Goal: Book appointment/travel/reservation

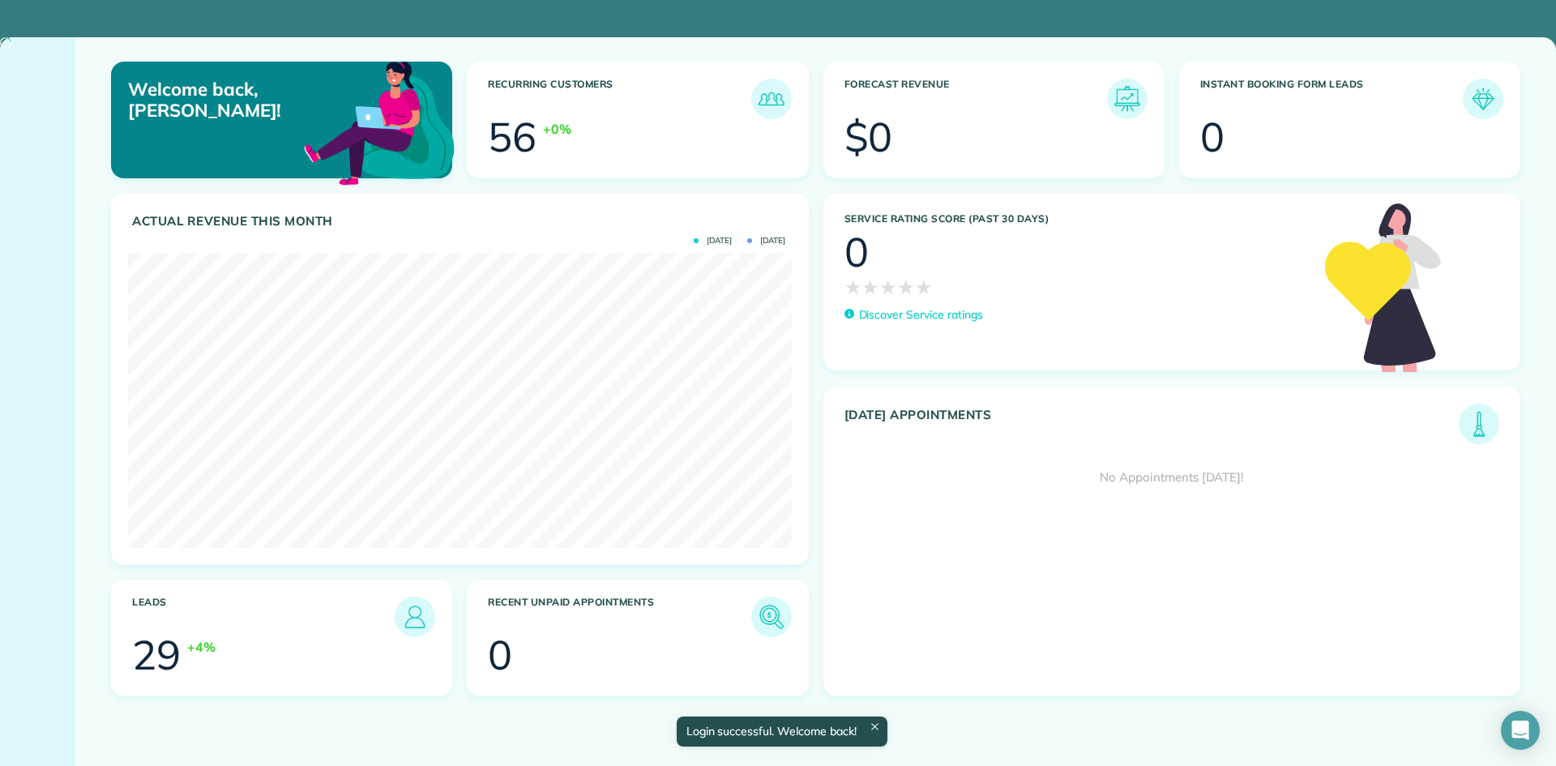
scroll to position [295, 663]
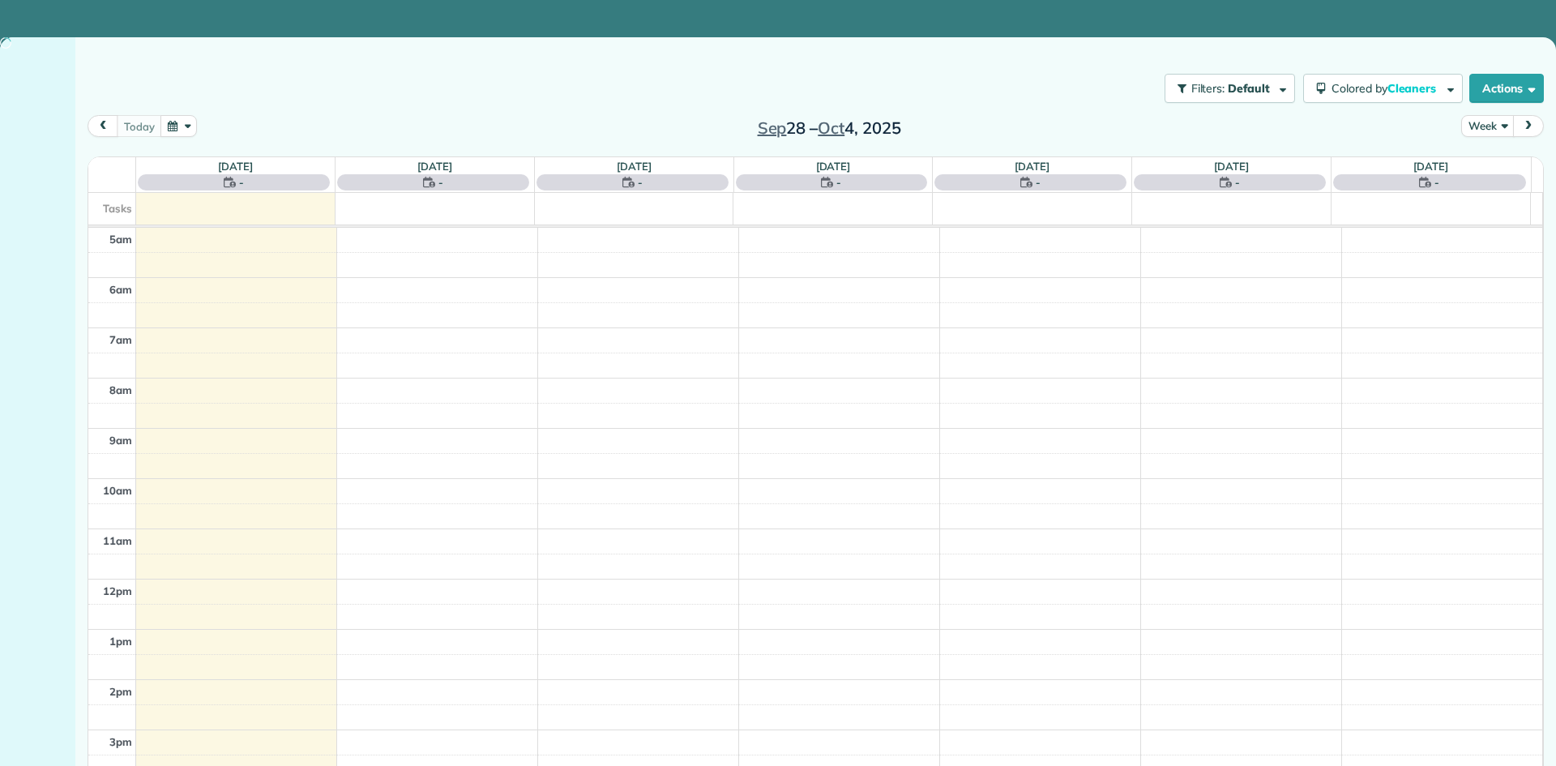
scroll to position [101, 0]
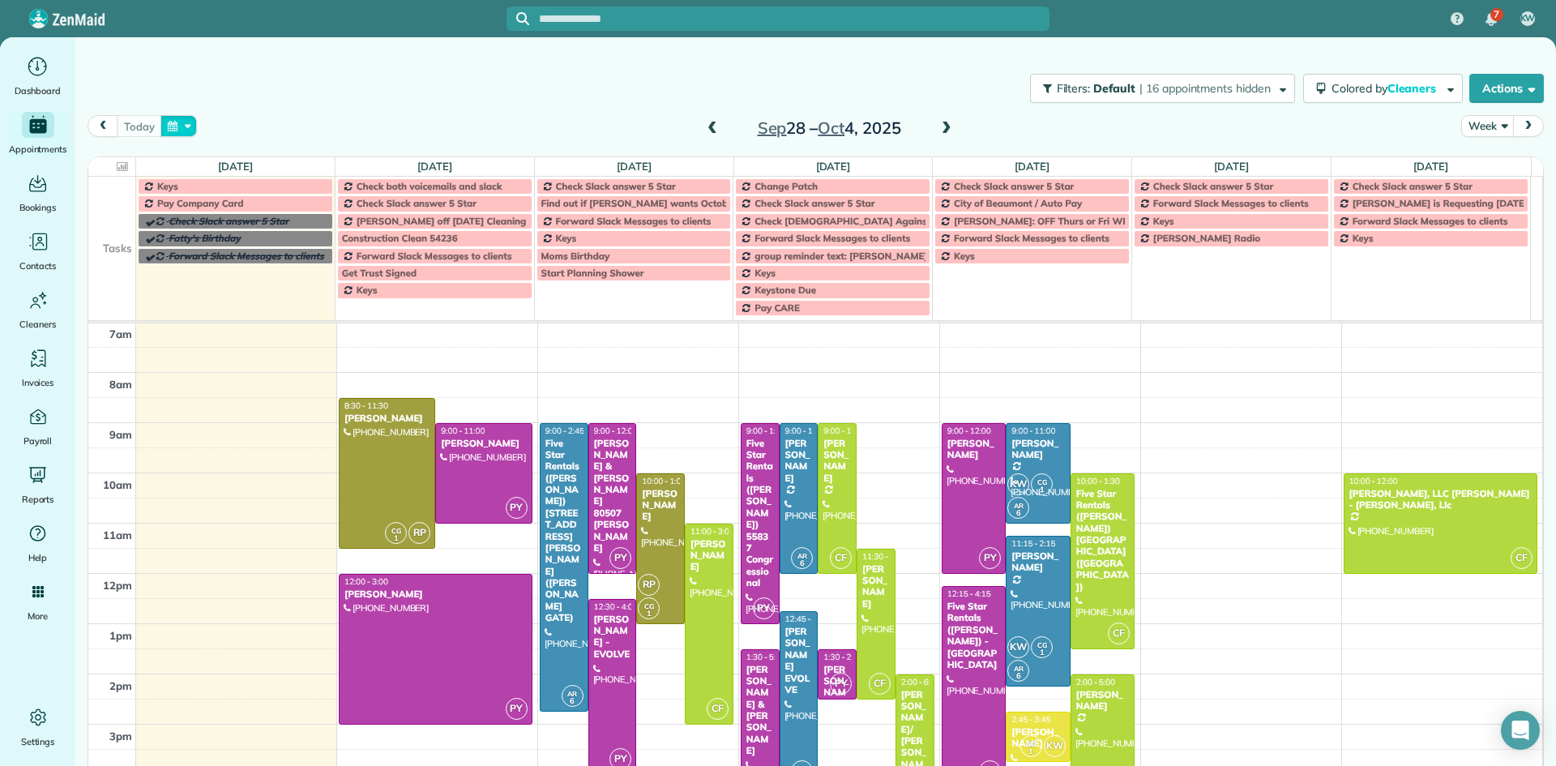
click at [164, 124] on button "button" at bounding box center [178, 126] width 37 height 22
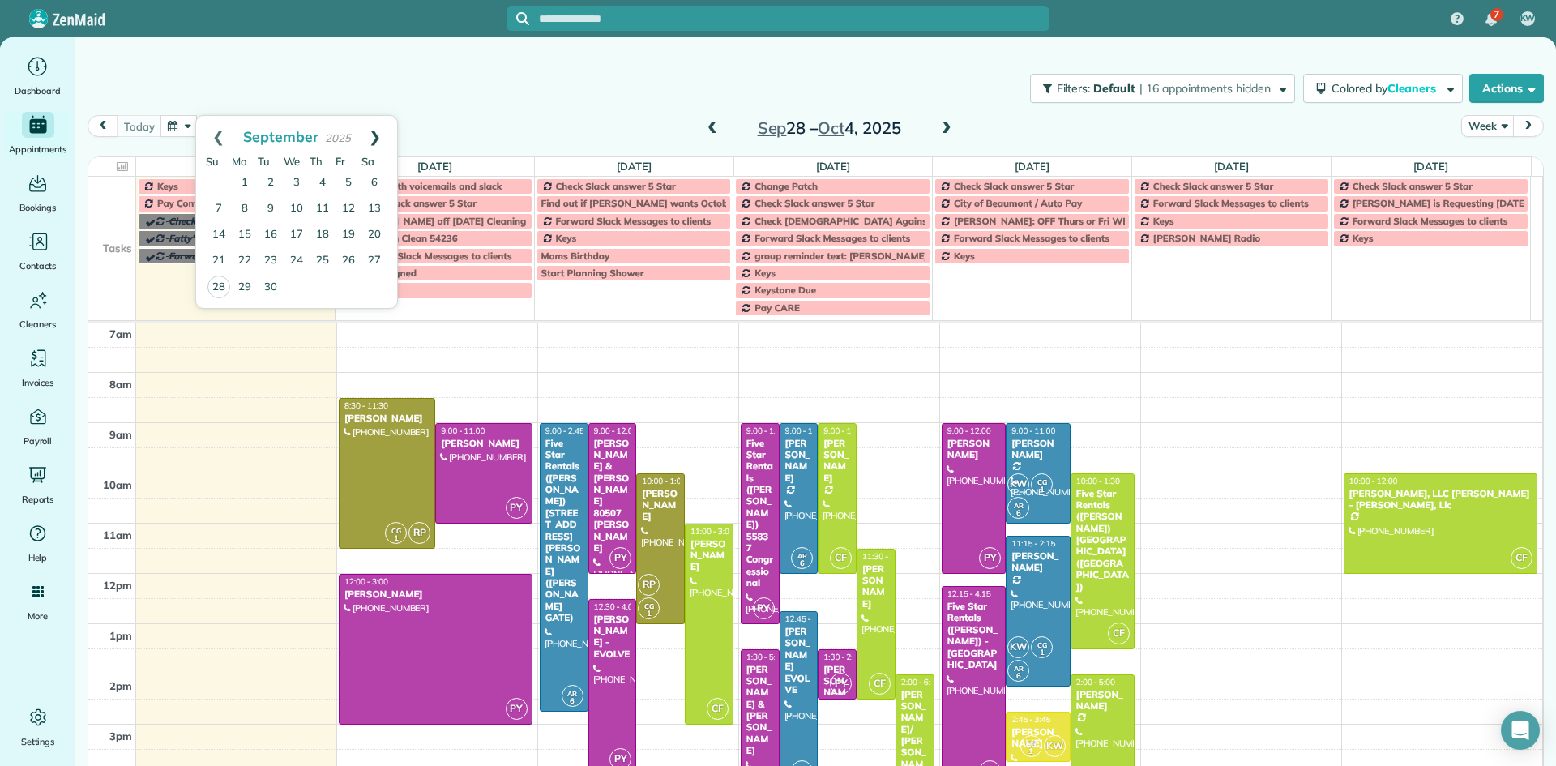
click at [378, 135] on link "Next" at bounding box center [374, 136] width 45 height 41
click at [251, 231] on link "15" at bounding box center [245, 235] width 26 height 26
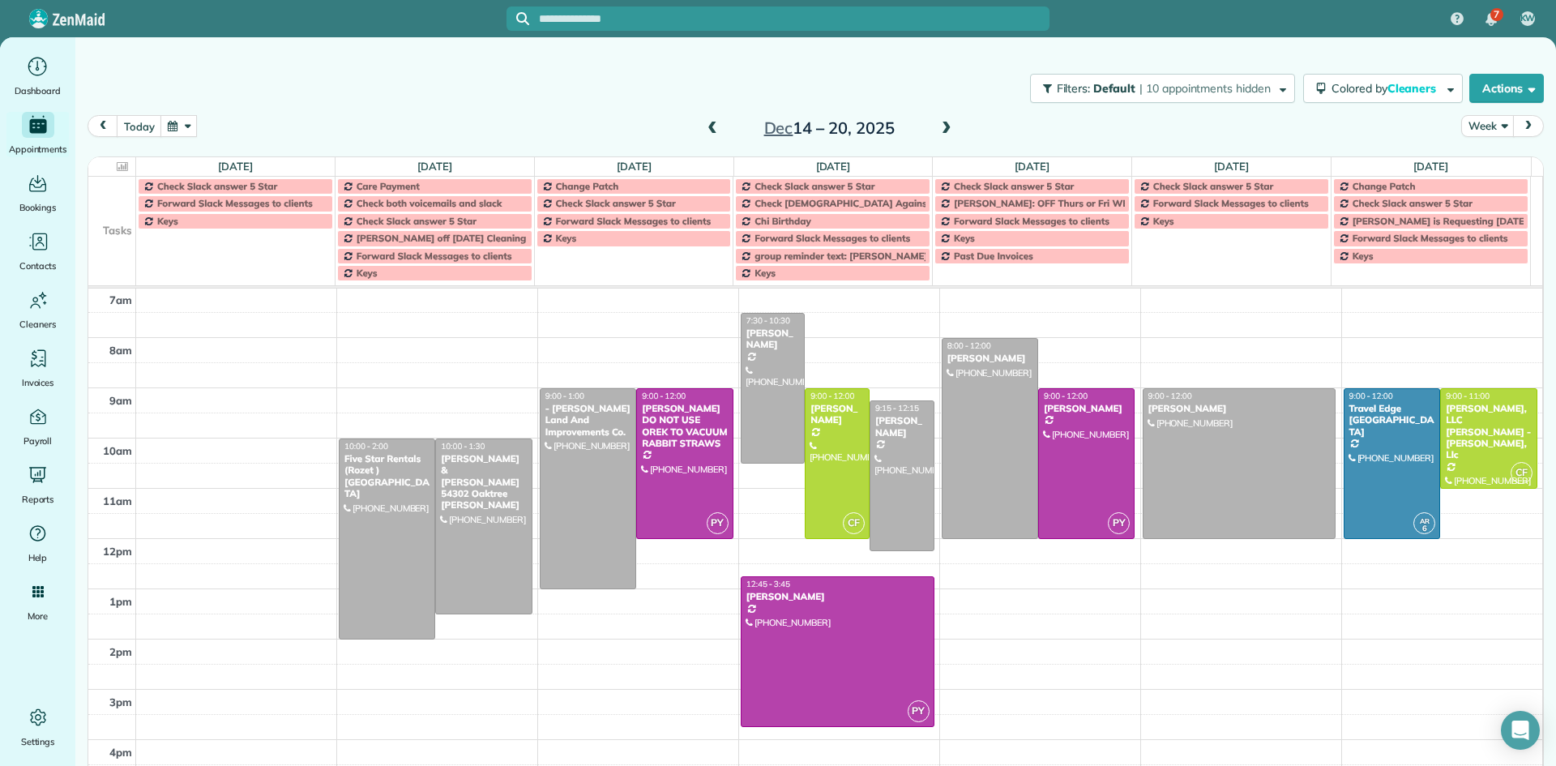
click at [435, 384] on div "5am 6am 7am 8am 9am 10am 11am 12pm 1pm 2pm 3pm 4pm 5pm 6pm 7pm 8pm 9pm 10pm 10:…" at bounding box center [814, 638] width 1453 height 903
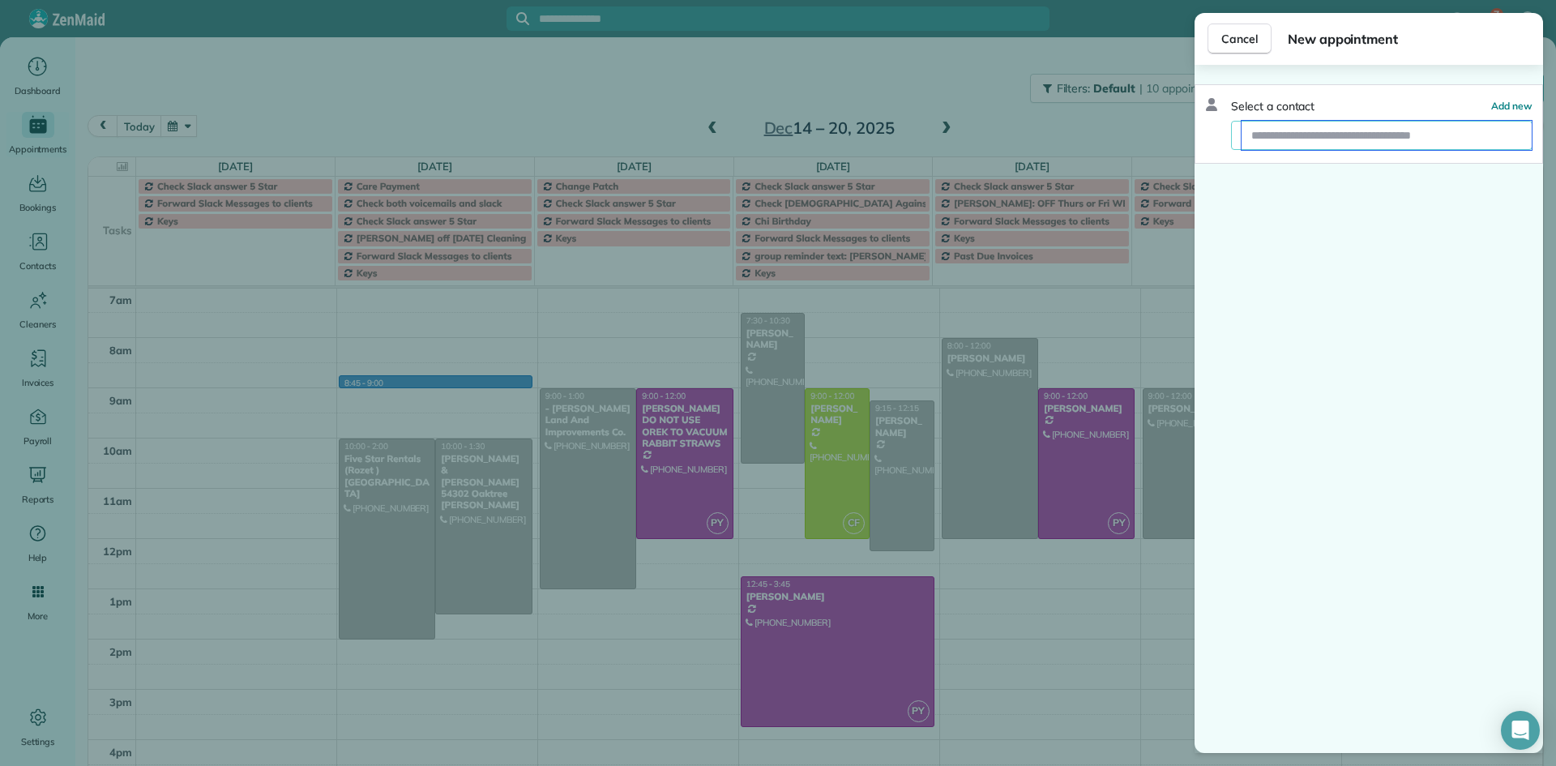
click at [1316, 137] on input "text" at bounding box center [1386, 135] width 290 height 29
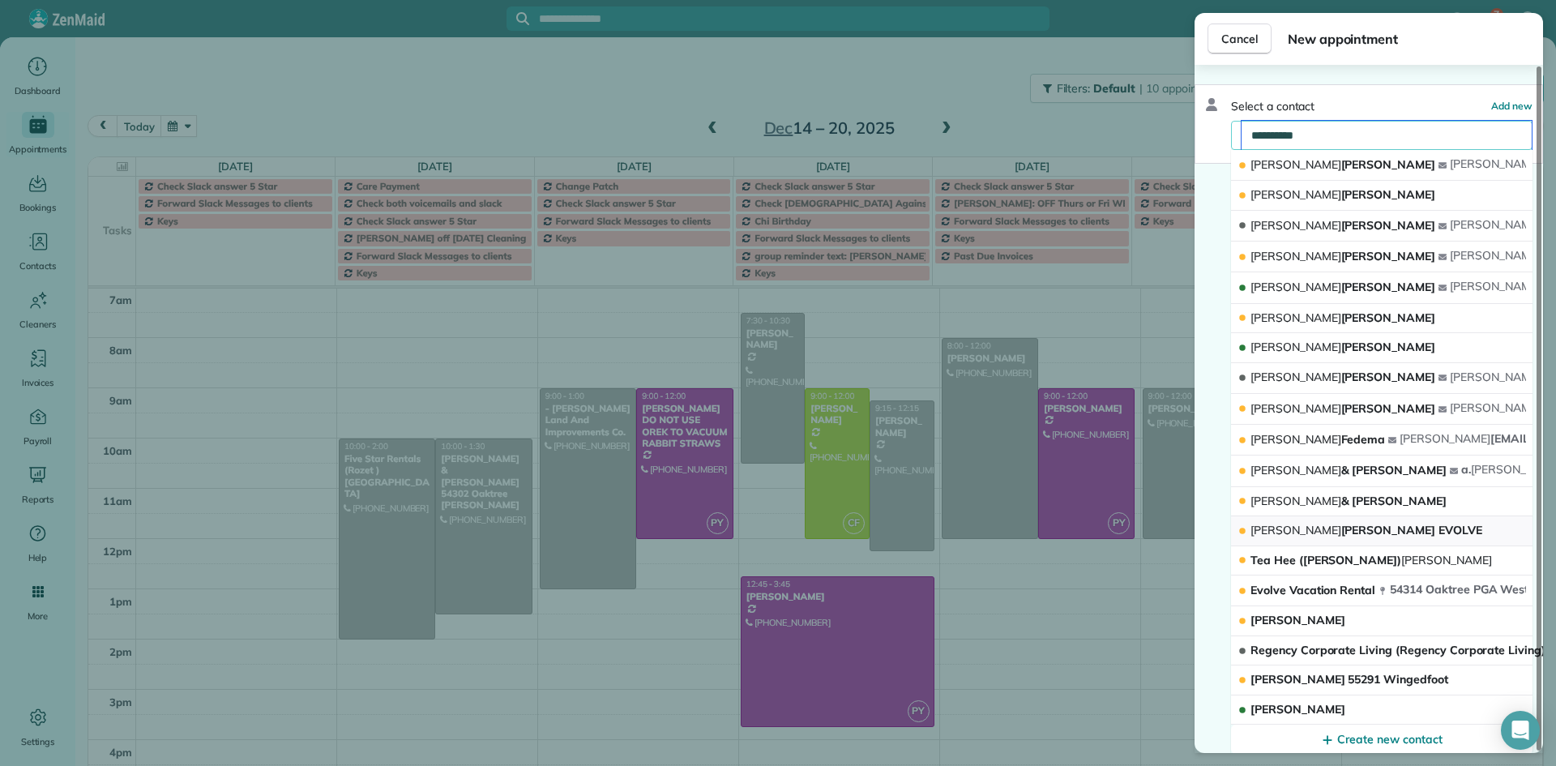
type input "**********"
click at [1355, 534] on span "Kim Stanga EVOLVE" at bounding box center [1366, 530] width 232 height 15
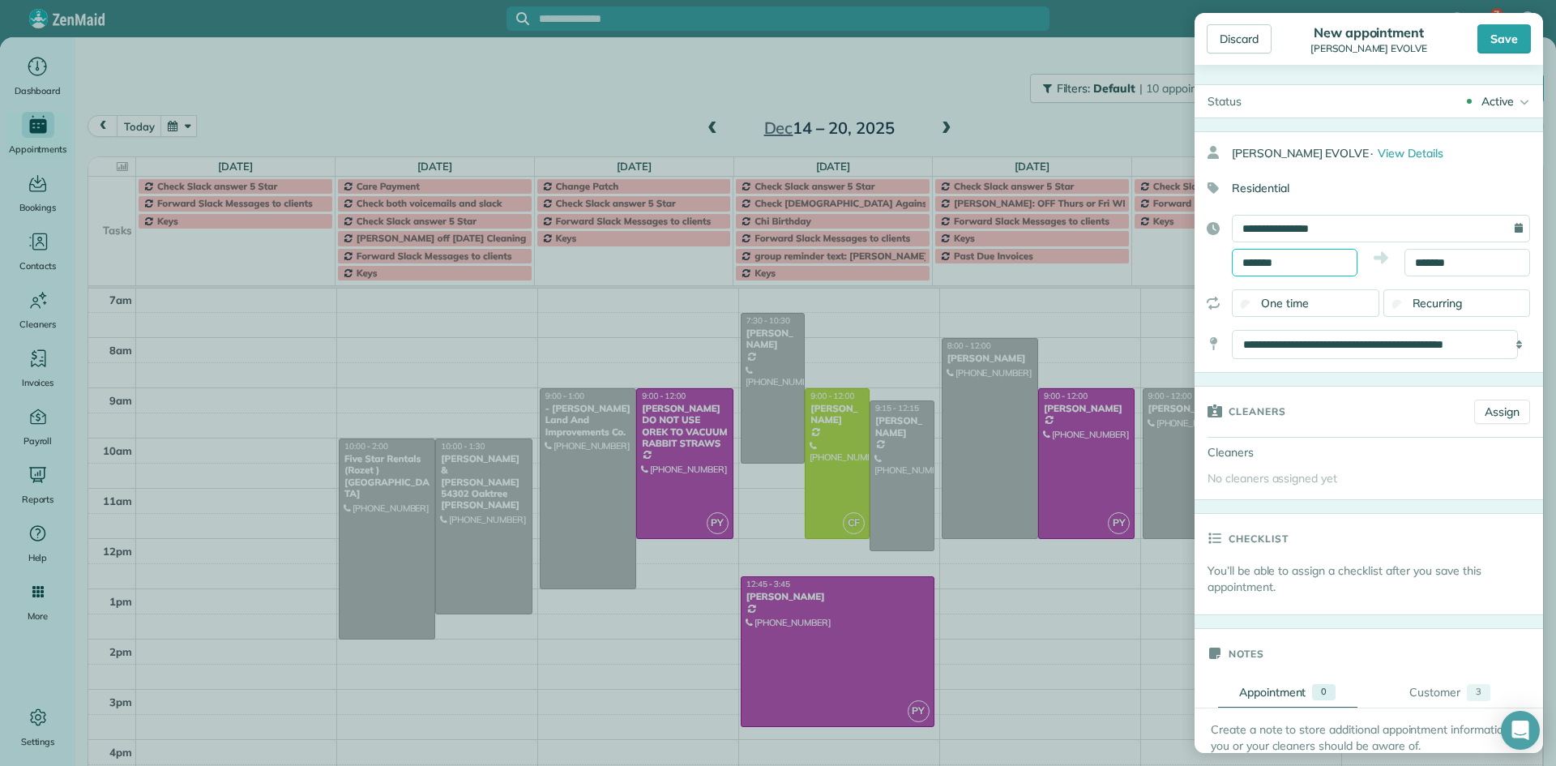
click at [1278, 255] on input "*******" at bounding box center [1294, 263] width 126 height 28
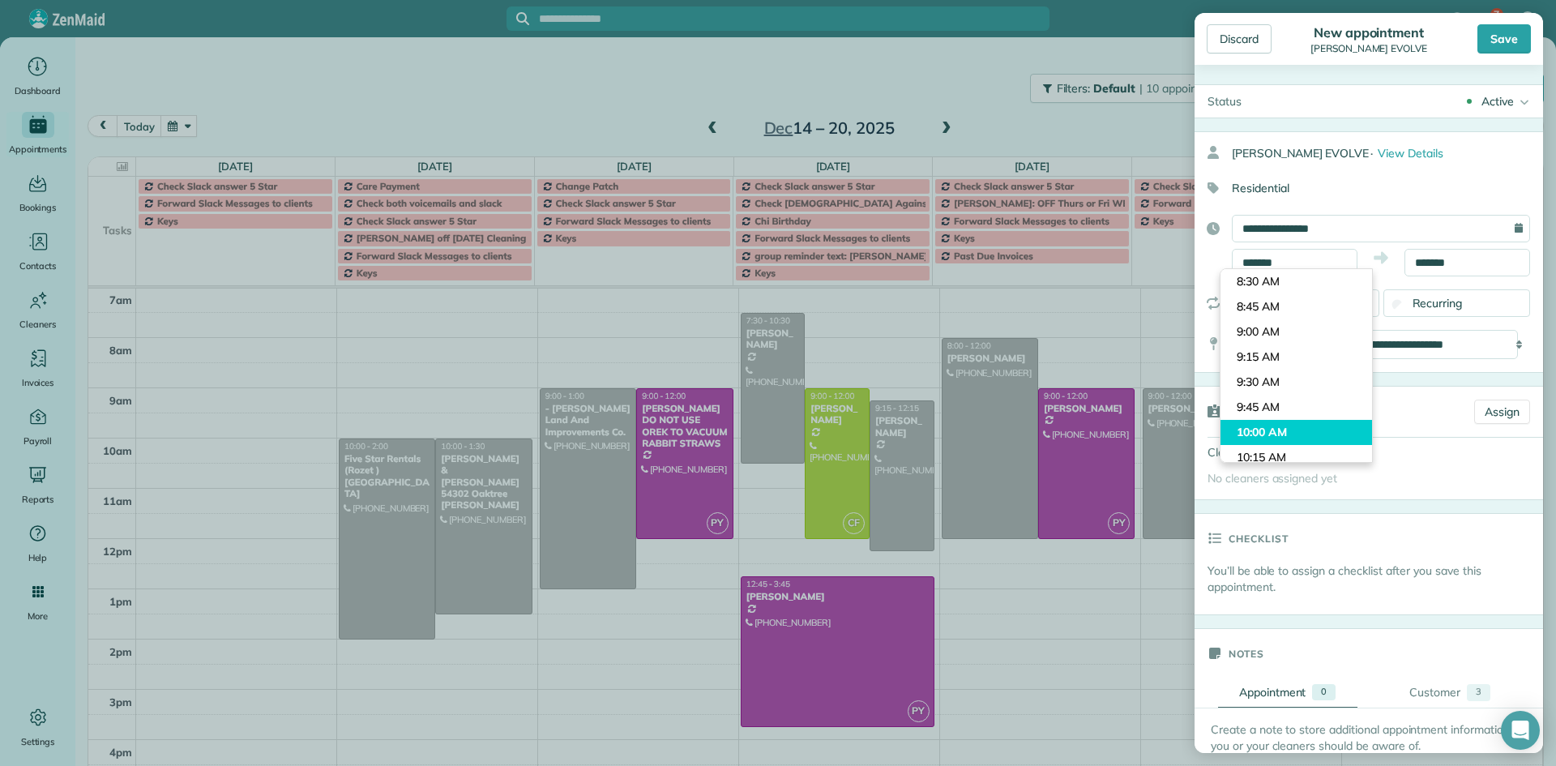
type input "********"
drag, startPoint x: 1300, startPoint y: 421, endPoint x: 1337, endPoint y: 339, distance: 89.9
click at [1300, 419] on body "7 KW Dashboard Appointments Bookings Contacts Cleaners Invoices Payroll Reports…" at bounding box center [778, 383] width 1556 height 766
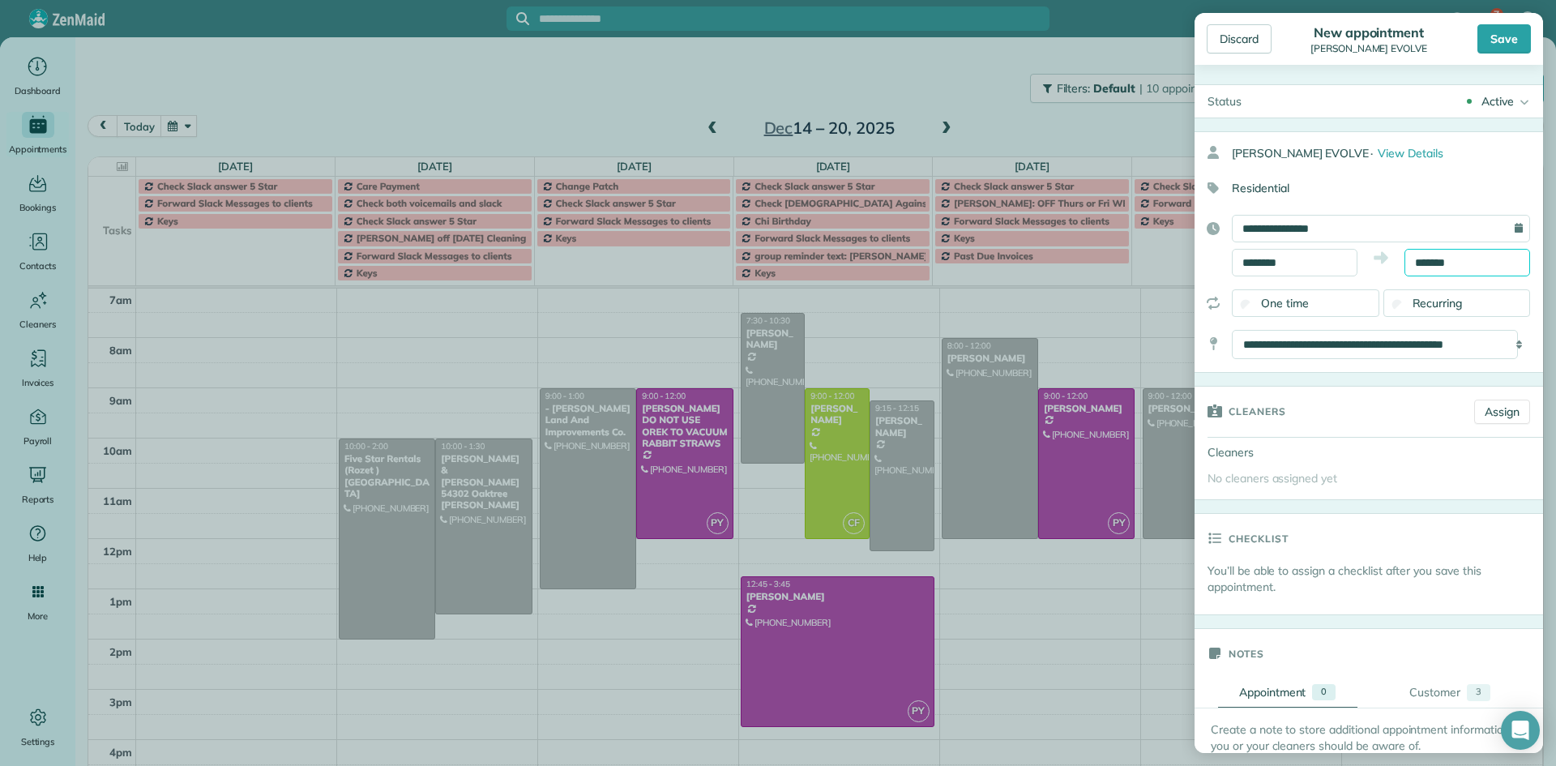
click at [1429, 262] on input "*******" at bounding box center [1467, 263] width 126 height 28
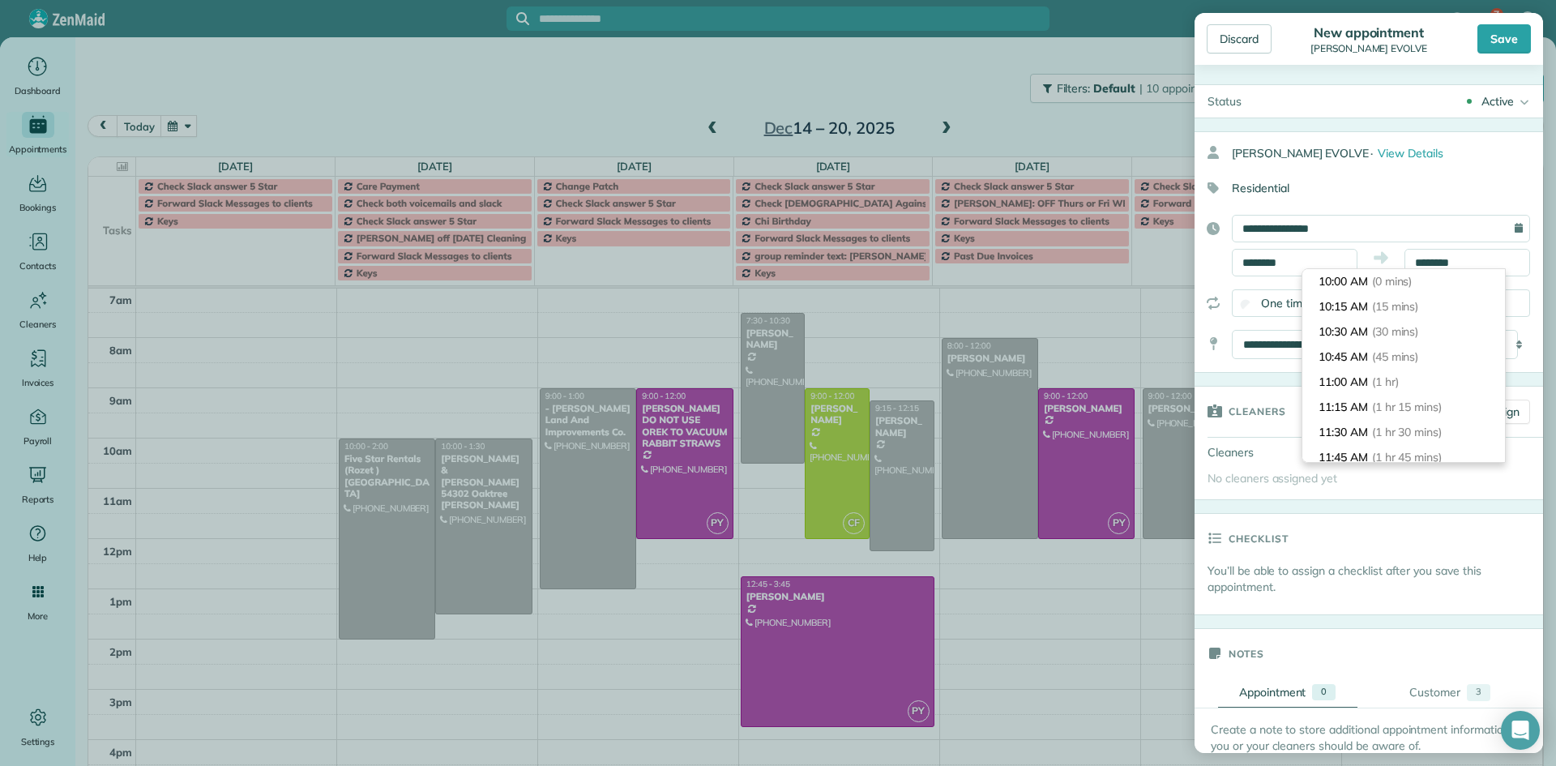
drag, startPoint x: 1492, startPoint y: 294, endPoint x: 1496, endPoint y: 322, distance: 28.0
click at [1496, 322] on div "10:00 AM (0 mins) 10:15 AM (15 mins) 10:30 AM (30 mins) 10:45 AM (45 mins) 11:0…" at bounding box center [1403, 365] width 204 height 194
type input "*******"
click at [1432, 361] on span "(3 hrs 30 mins)" at bounding box center [1403, 363] width 79 height 15
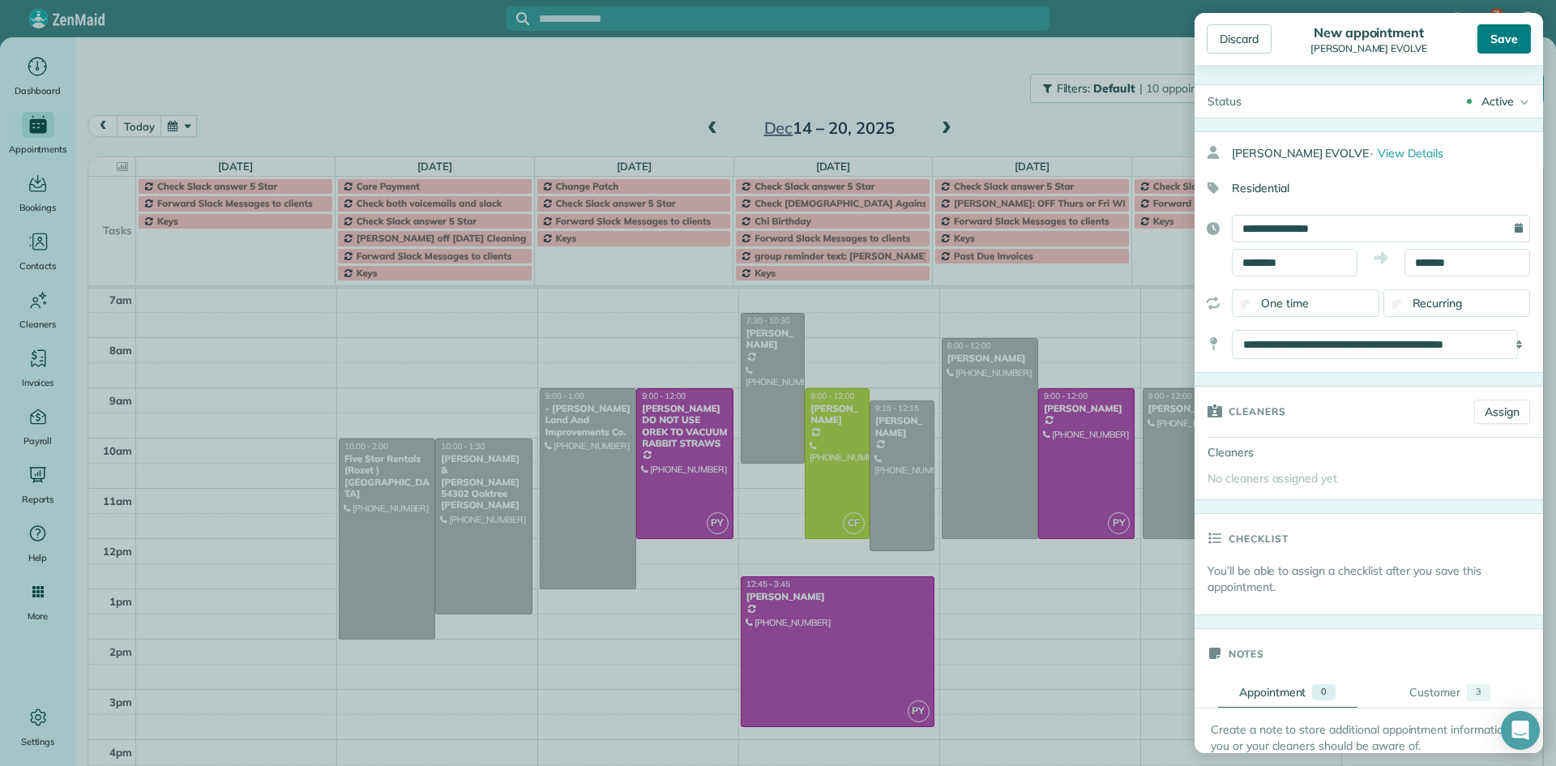
click at [1505, 42] on div "Save" at bounding box center [1503, 38] width 53 height 29
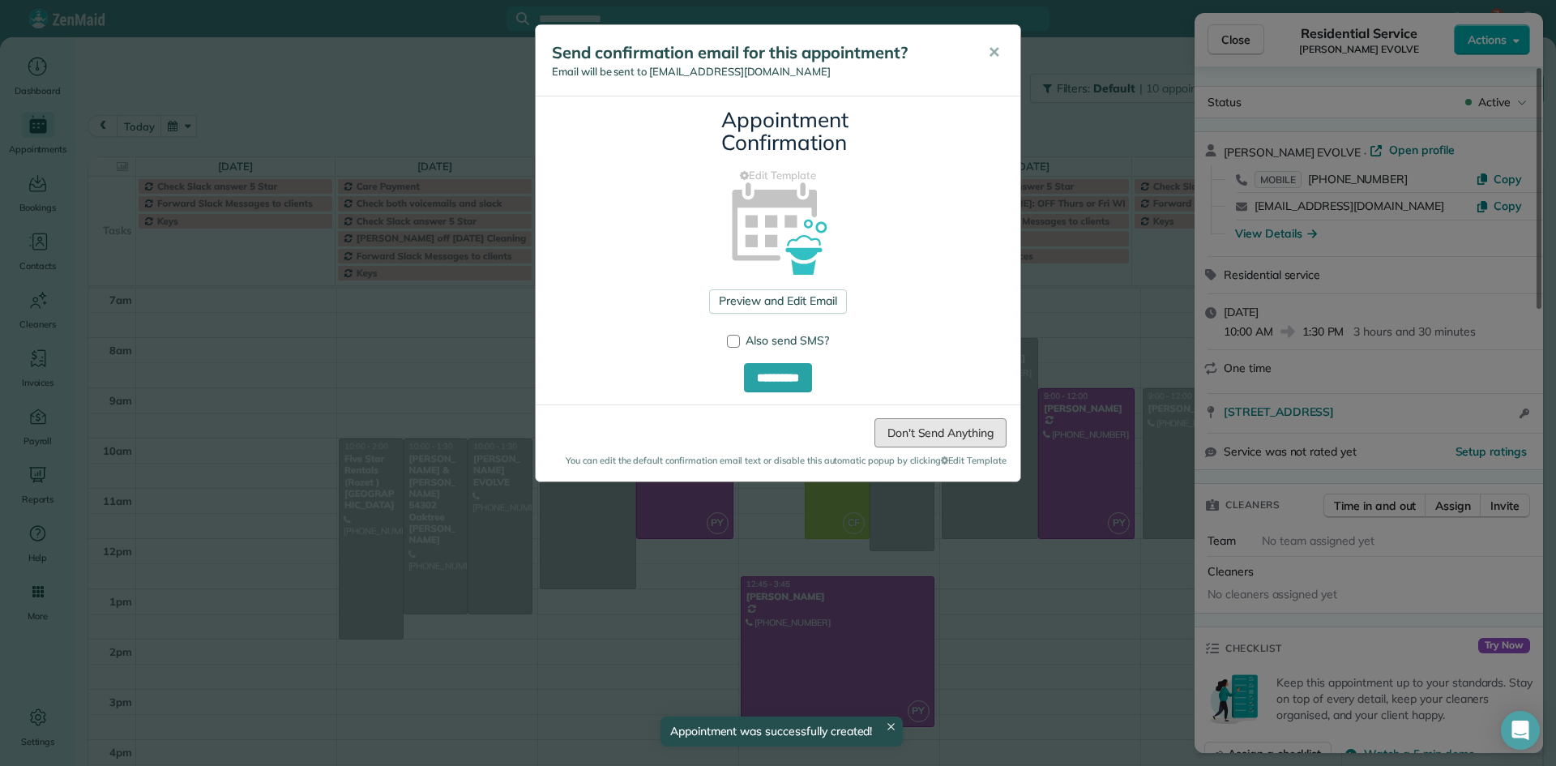
drag, startPoint x: 988, startPoint y: 432, endPoint x: 1010, endPoint y: 411, distance: 31.0
click at [988, 430] on link "Don't Send Anything" at bounding box center [940, 432] width 132 height 29
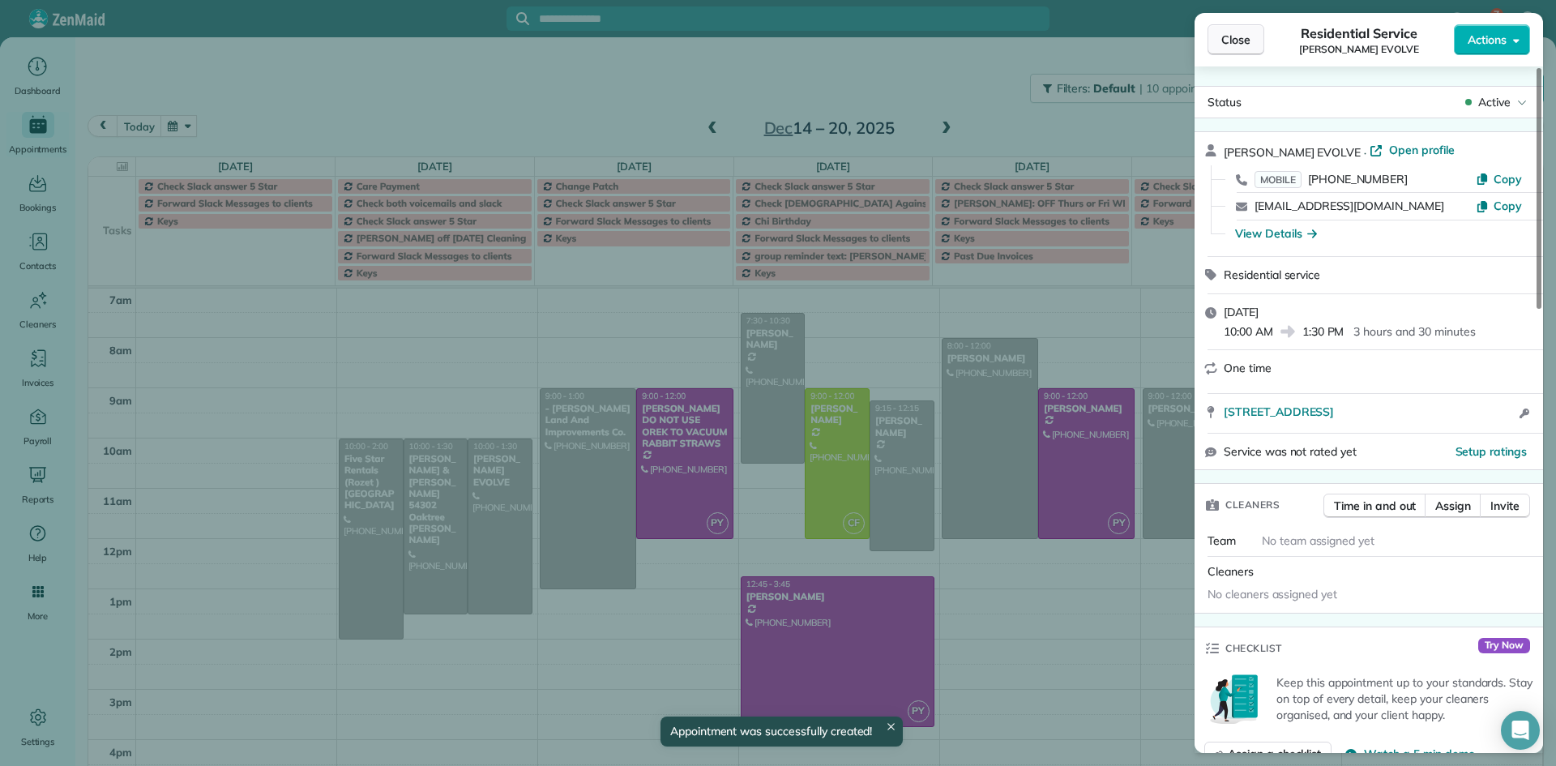
click at [1244, 49] on button "Close" at bounding box center [1235, 39] width 57 height 31
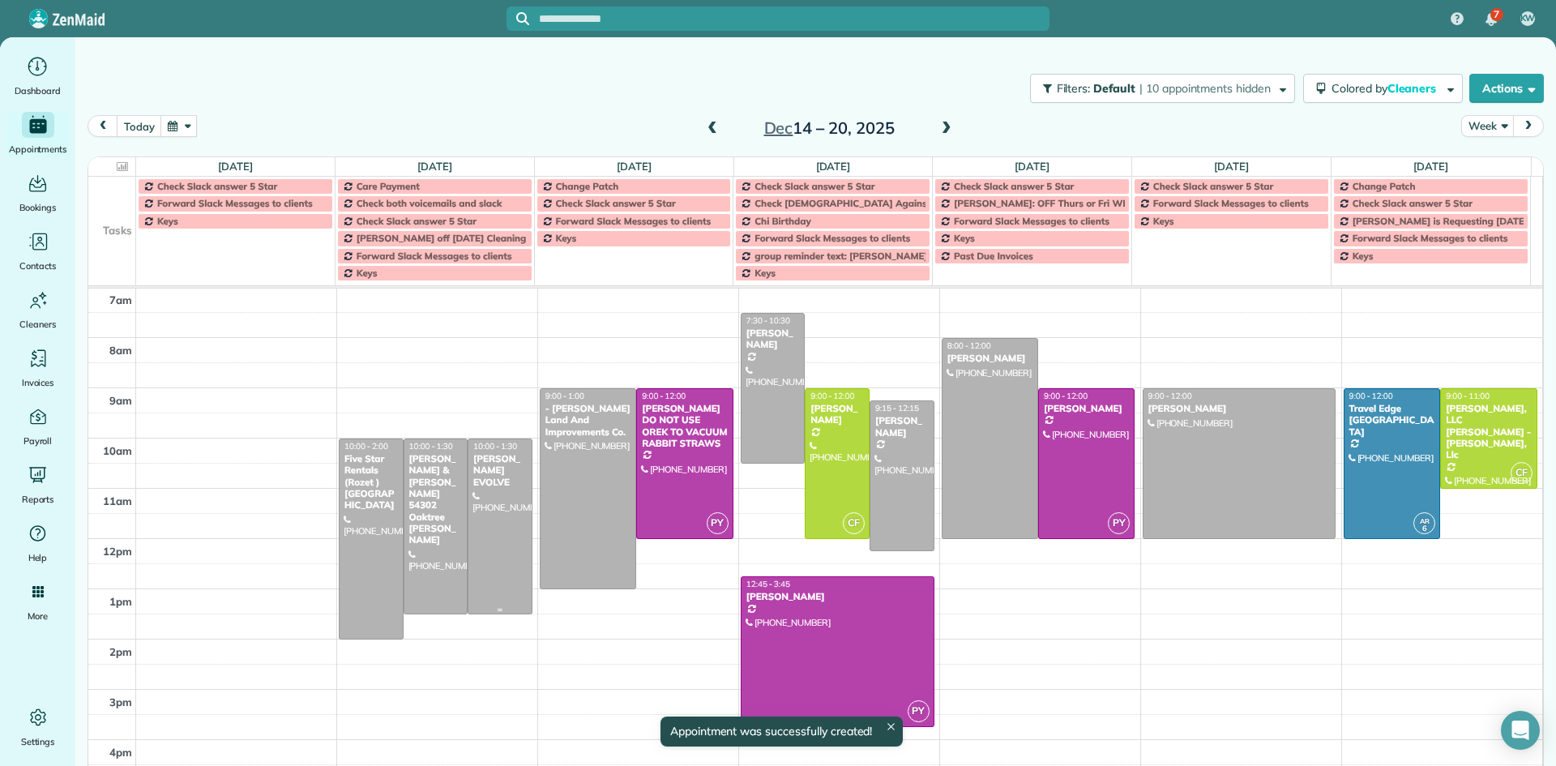
click at [507, 507] on div at bounding box center [499, 526] width 63 height 174
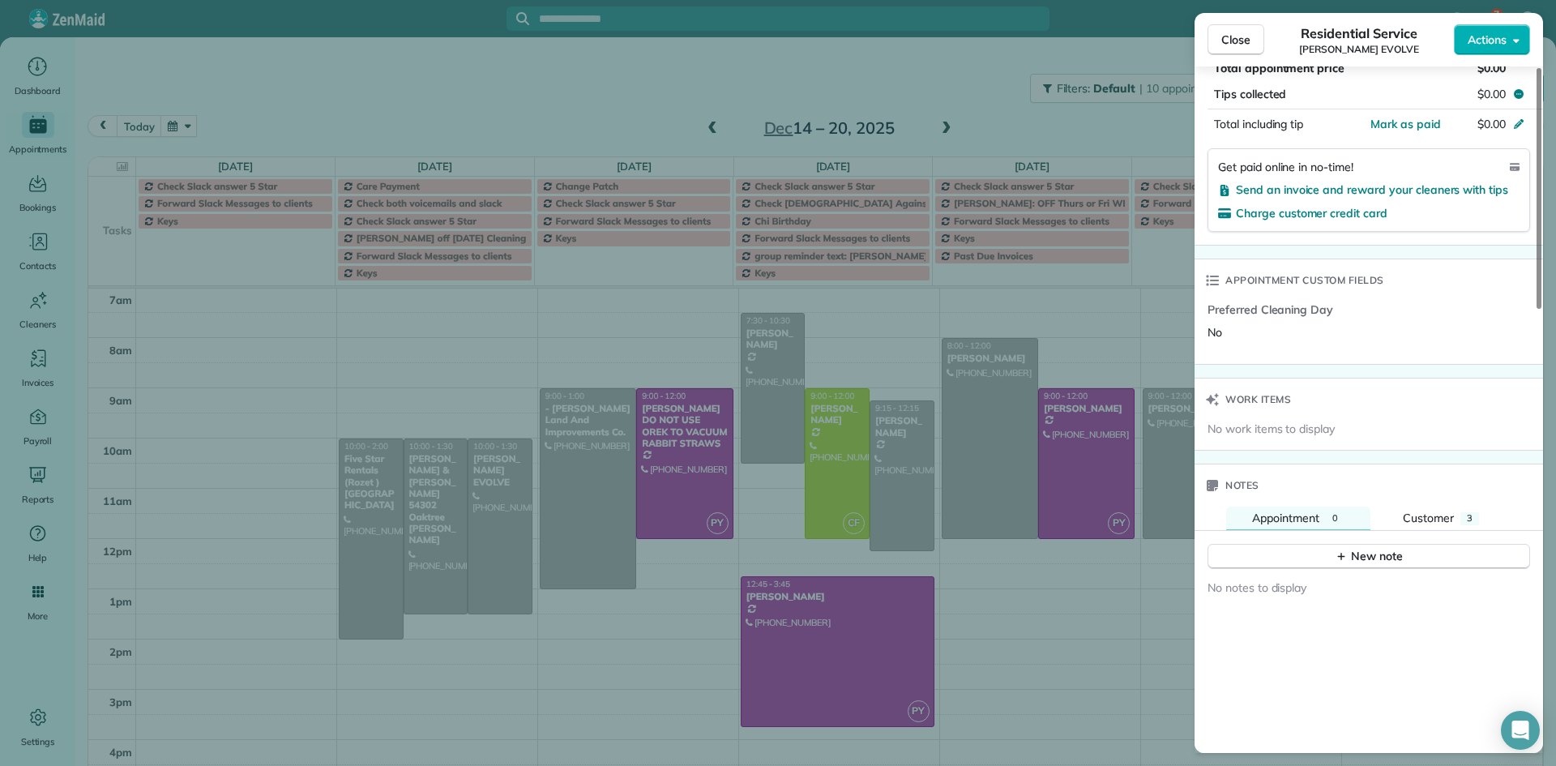
drag, startPoint x: 1533, startPoint y: 258, endPoint x: 1410, endPoint y: 579, distance: 343.4
click at [1536, 309] on div at bounding box center [1538, 188] width 5 height 241
click at [1345, 543] on div "New note" at bounding box center [1368, 552] width 348 height 39
click at [1300, 561] on button "New note" at bounding box center [1368, 558] width 322 height 25
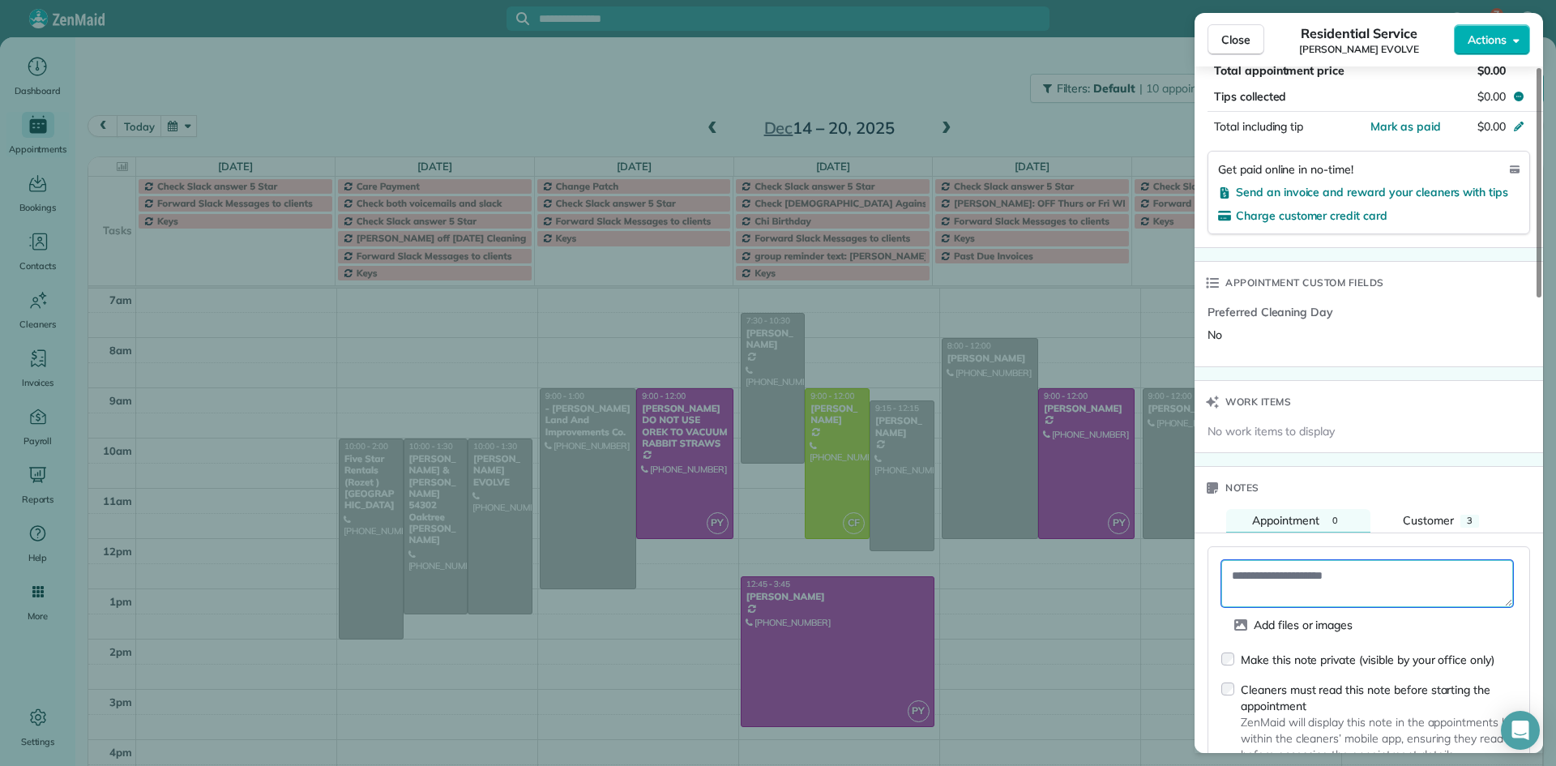
click at [1258, 568] on textarea at bounding box center [1367, 583] width 292 height 47
type textarea "*"
type textarea "**********"
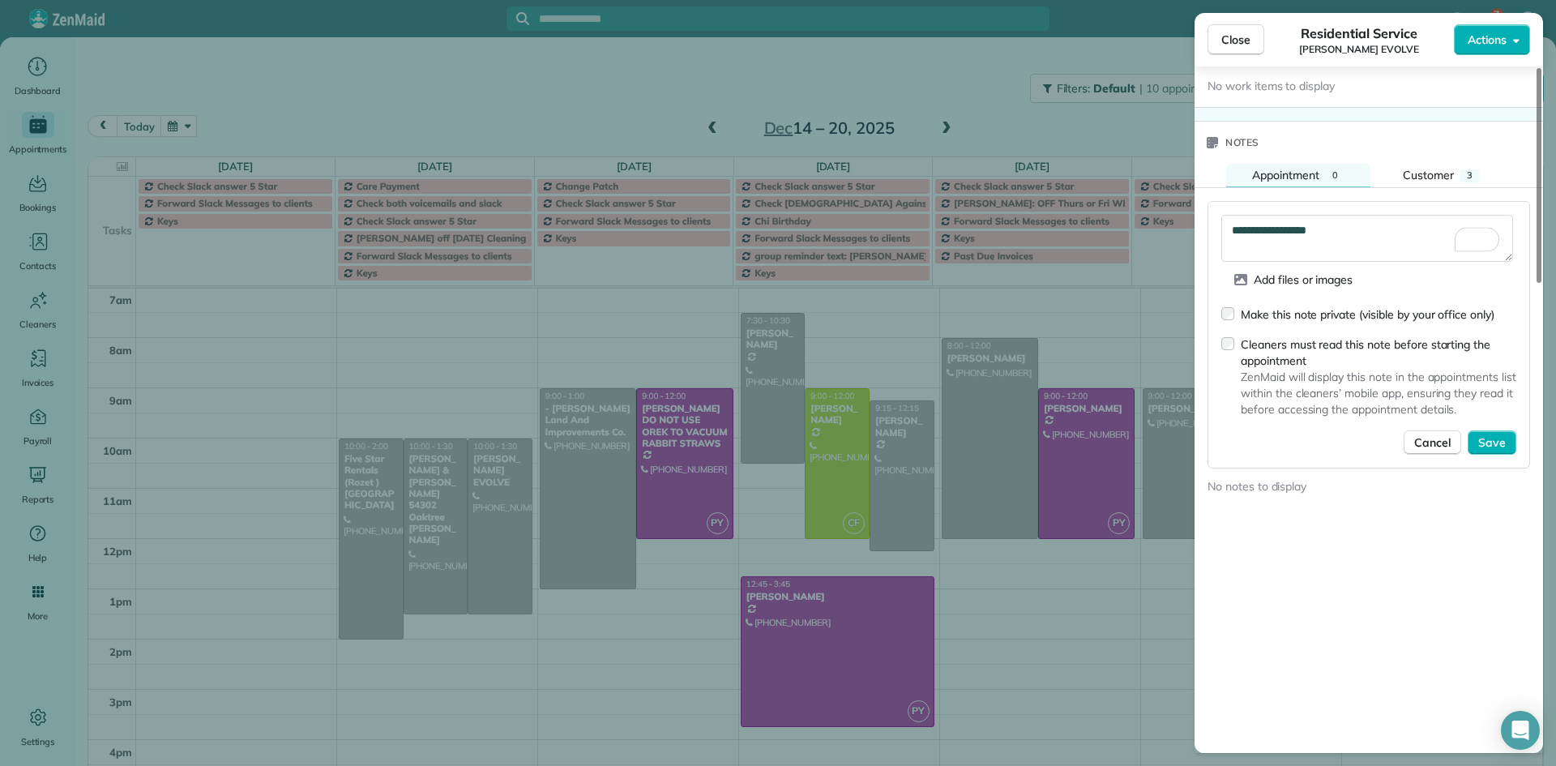
scroll to position [1377, 0]
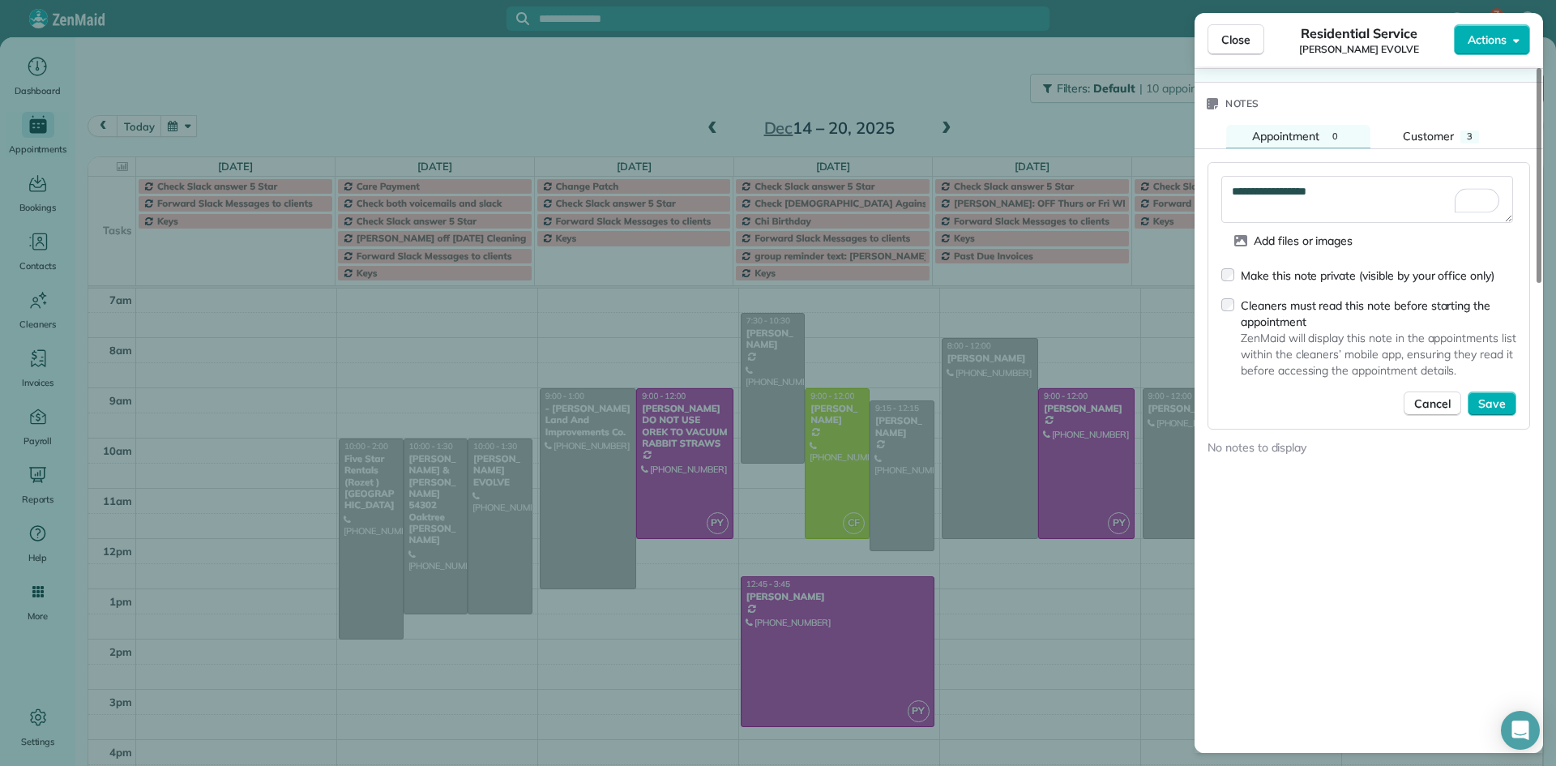
drag, startPoint x: 1534, startPoint y: 467, endPoint x: 1524, endPoint y: 594, distance: 127.6
click at [1541, 283] on div at bounding box center [1538, 175] width 5 height 215
click at [1498, 405] on span "Save" at bounding box center [1492, 403] width 28 height 16
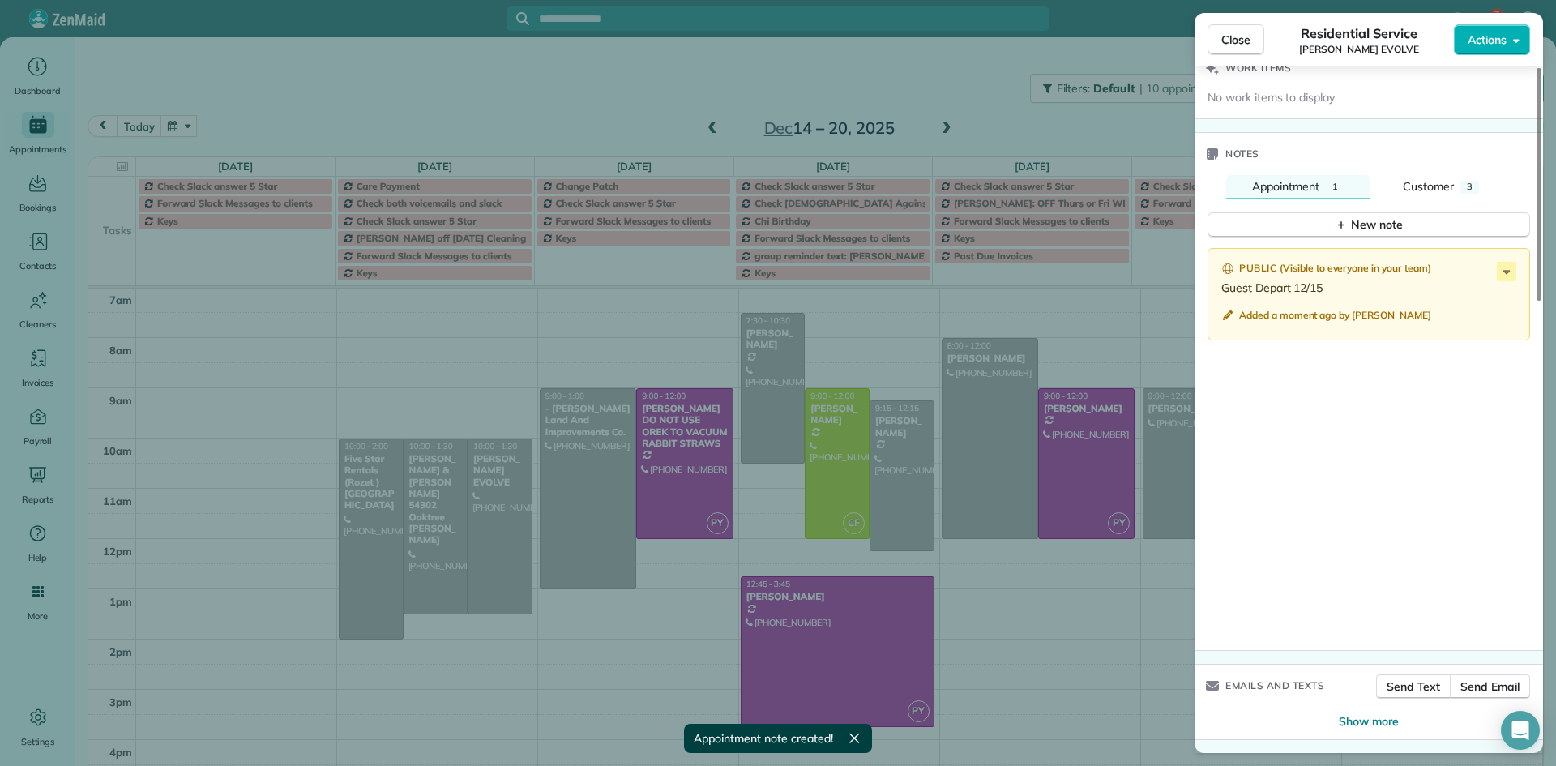
scroll to position [1330, 0]
click at [1243, 28] on button "Close" at bounding box center [1235, 39] width 57 height 31
